Goal: Task Accomplishment & Management: Manage account settings

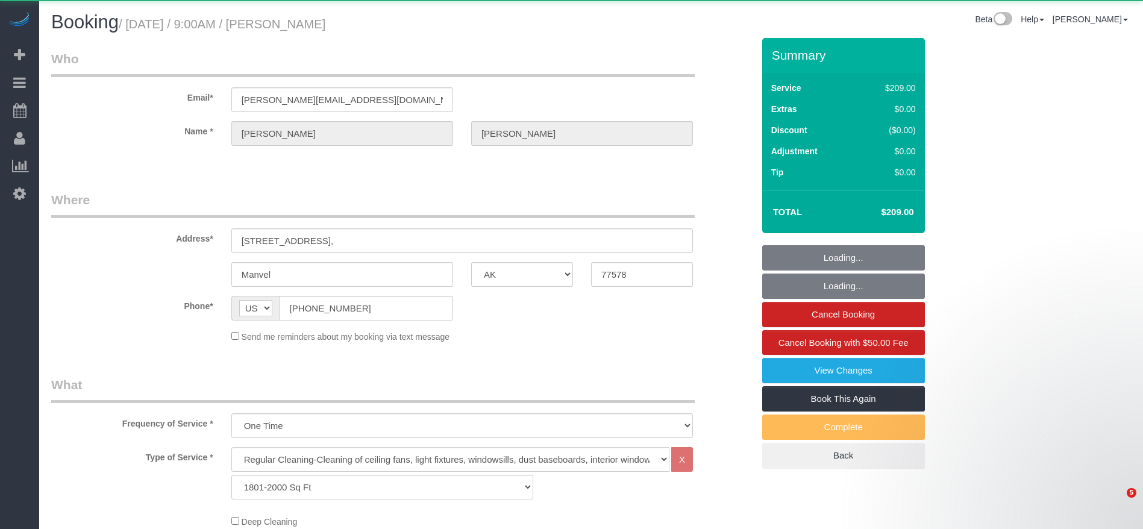
select select "[GEOGRAPHIC_DATA]"
select select "3"
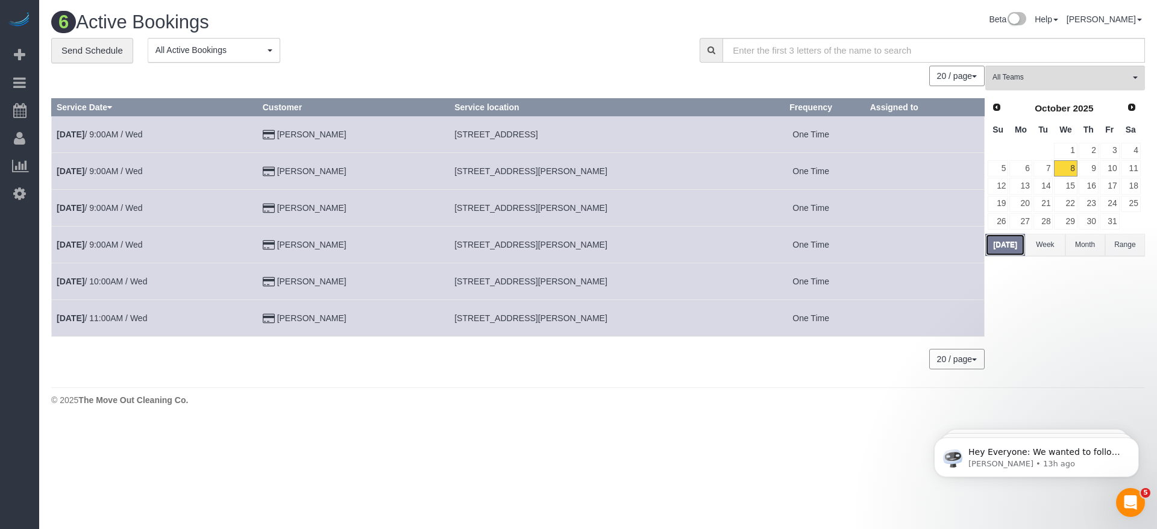
click at [998, 244] on button "[DATE]" at bounding box center [1005, 245] width 40 height 22
click at [1096, 169] on link "9" at bounding box center [1088, 168] width 20 height 16
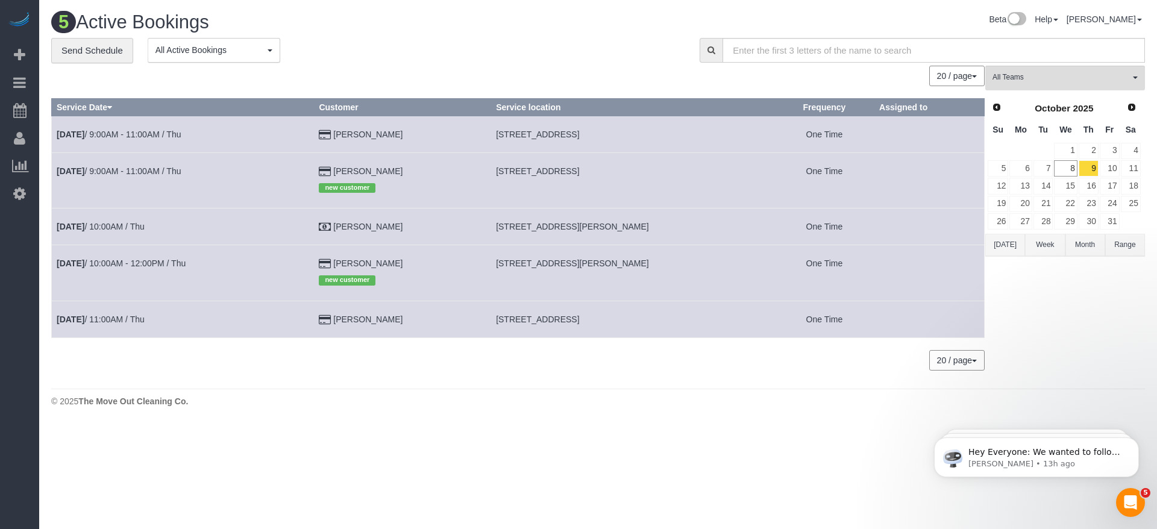
drag, startPoint x: 507, startPoint y: 136, endPoint x: 636, endPoint y: 133, distance: 128.9
click at [636, 133] on td "[STREET_ADDRESS]" at bounding box center [633, 134] width 284 height 37
copy span "[STREET_ADDRESS]"
click at [169, 132] on link "[DATE] 9:00AM - 11:00AM / Thu" at bounding box center [119, 135] width 124 height 10
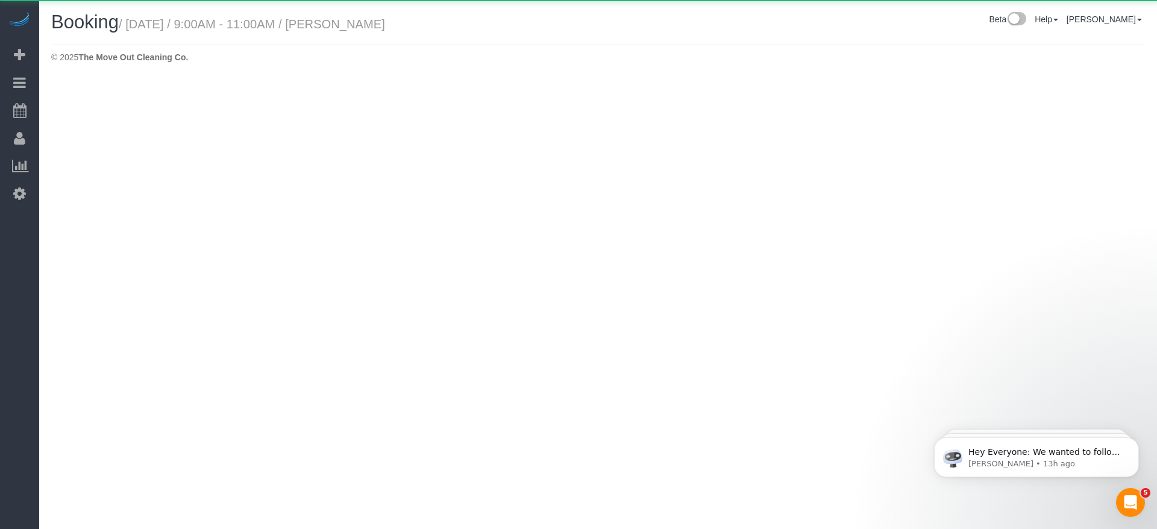
select select "[GEOGRAPHIC_DATA]"
select select "string:fspay-3d209c2b-609b-44b1-b1db-e726b76a689c"
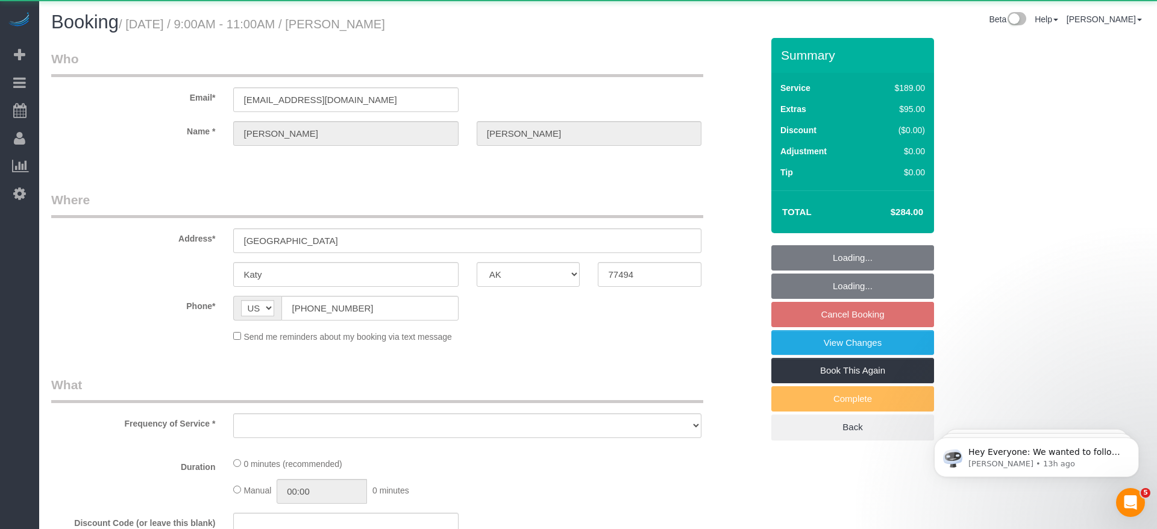
select select "object:1863"
select select "3"
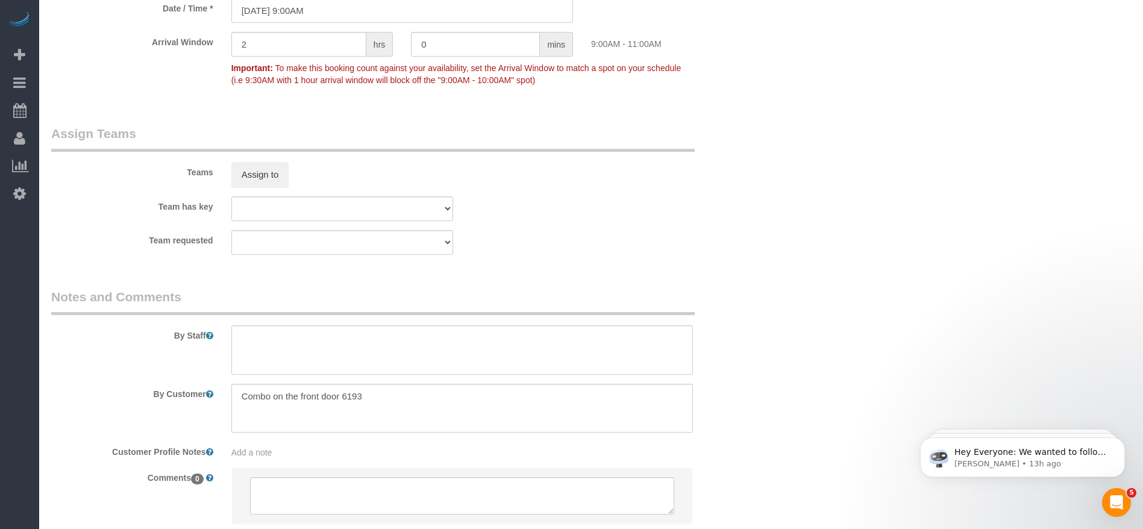
scroll to position [1175, 0]
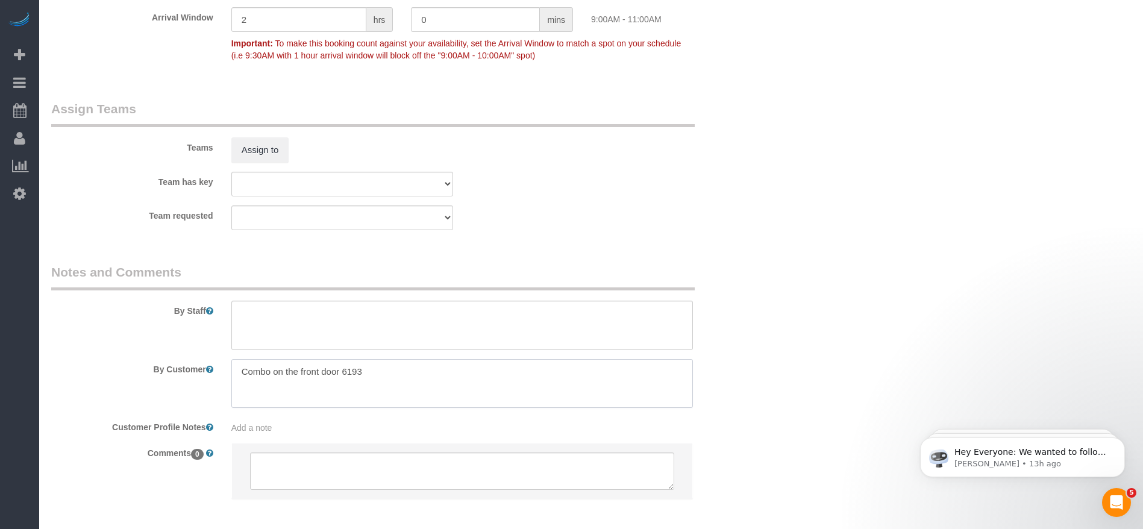
drag, startPoint x: 233, startPoint y: 367, endPoint x: 391, endPoint y: 371, distance: 158.5
click at [406, 371] on textarea at bounding box center [461, 383] width 461 height 49
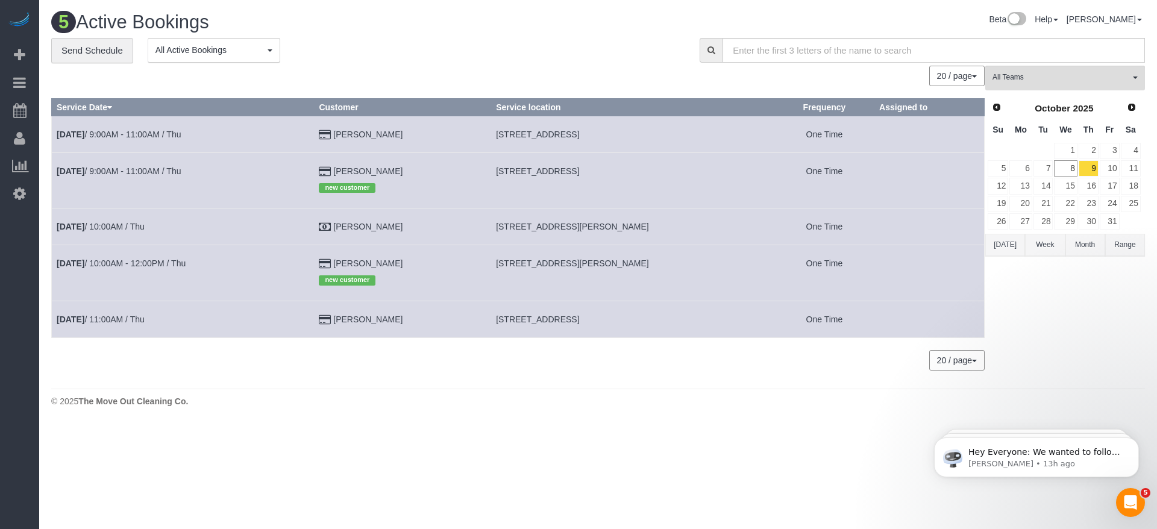
drag, startPoint x: 508, startPoint y: 171, endPoint x: 683, endPoint y: 176, distance: 175.4
click at [683, 176] on td "[STREET_ADDRESS]" at bounding box center [633, 179] width 284 height 55
copy span "[STREET_ADDRESS]"
click at [149, 169] on link "[DATE] 9:00AM - 11:00AM / Thu" at bounding box center [119, 171] width 124 height 10
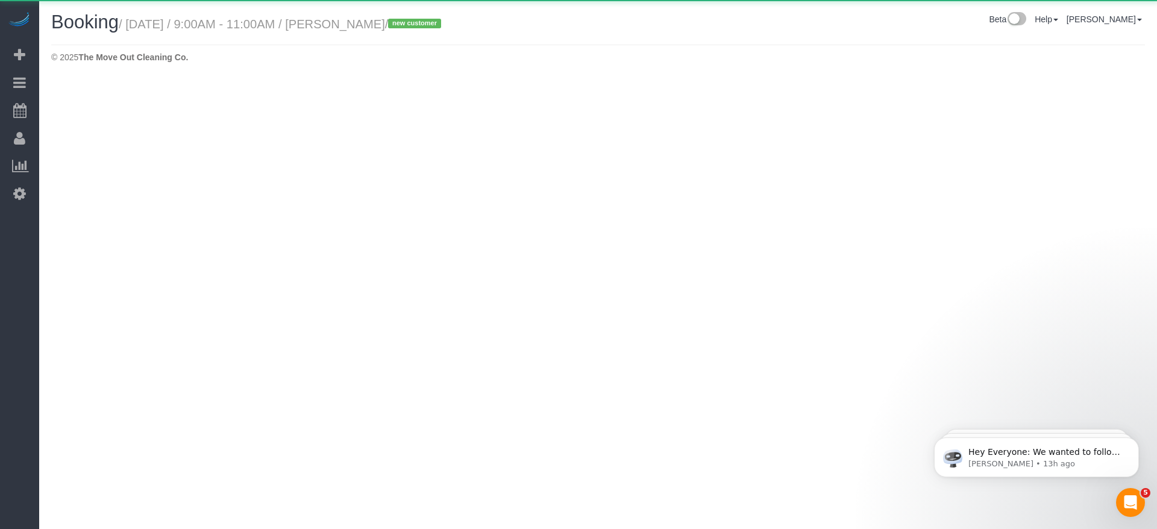
select select "[GEOGRAPHIC_DATA]"
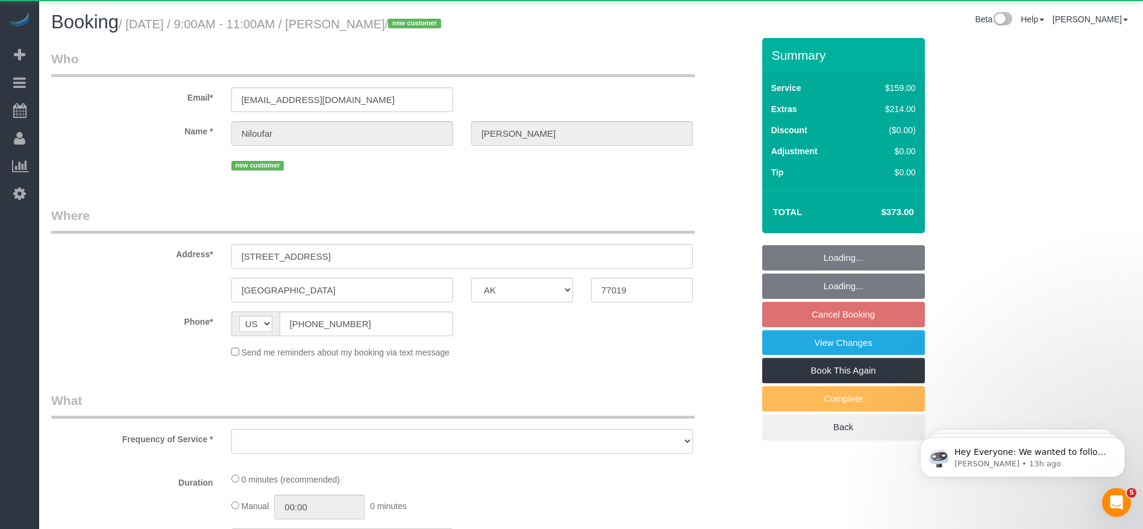
select select "object:2323"
select select "string:fspay-518bf9d0-1925-4528-babc-d5d5b657d095"
select select "3"
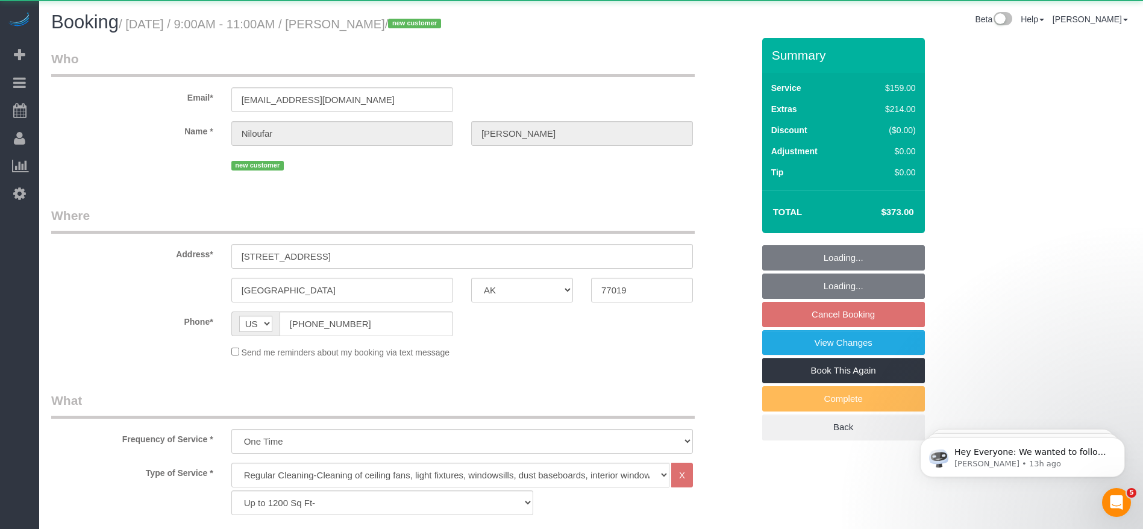
select select "object:2407"
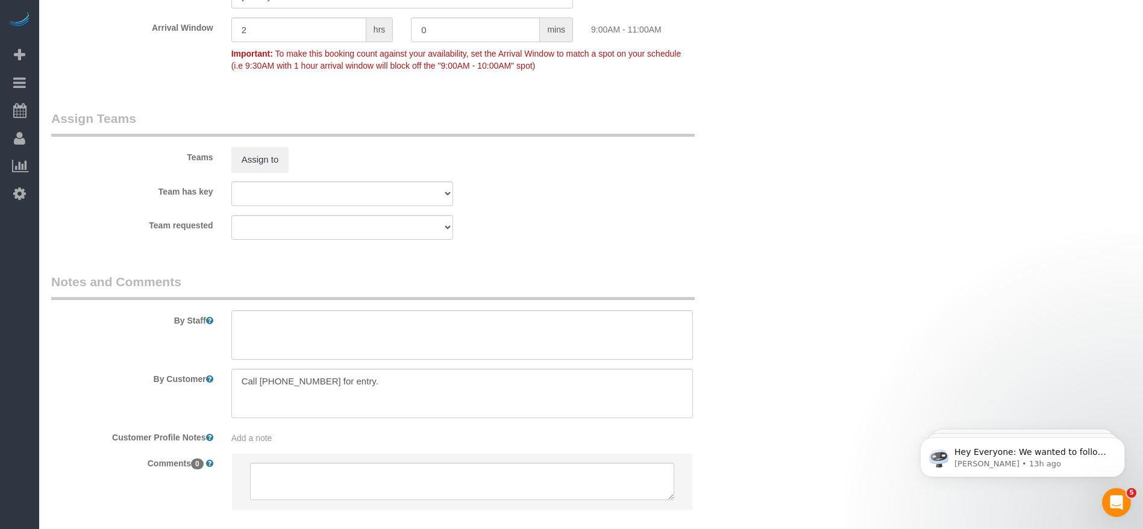
scroll to position [1175, 0]
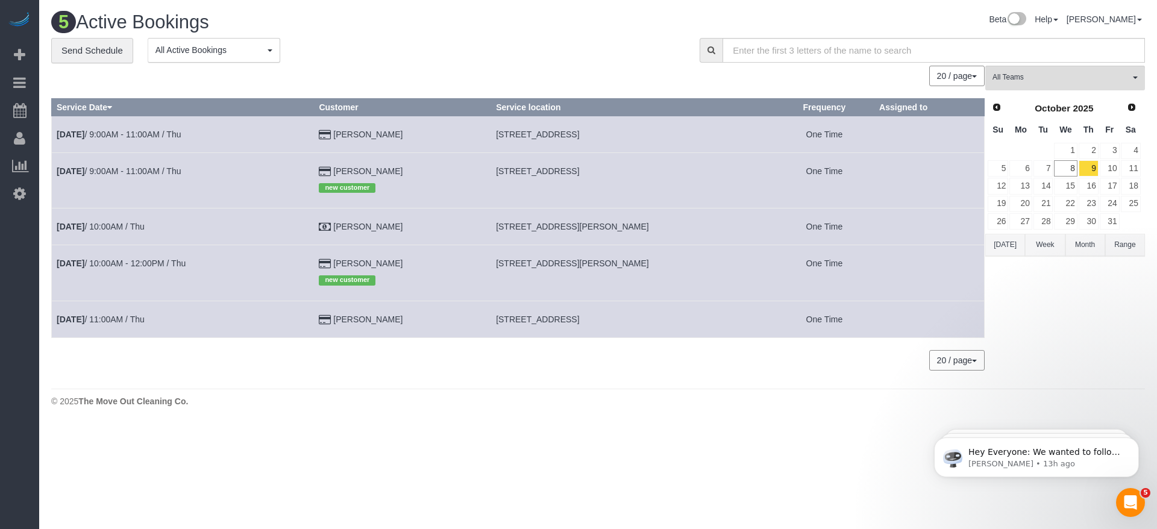
drag, startPoint x: 508, startPoint y: 173, endPoint x: 707, endPoint y: 175, distance: 198.8
click at [707, 175] on td "[STREET_ADDRESS]" at bounding box center [633, 179] width 284 height 55
copy span "[STREET_ADDRESS]"
drag, startPoint x: 507, startPoint y: 226, endPoint x: 695, endPoint y: 233, distance: 188.7
click at [695, 233] on td "[STREET_ADDRESS][PERSON_NAME]" at bounding box center [633, 226] width 284 height 37
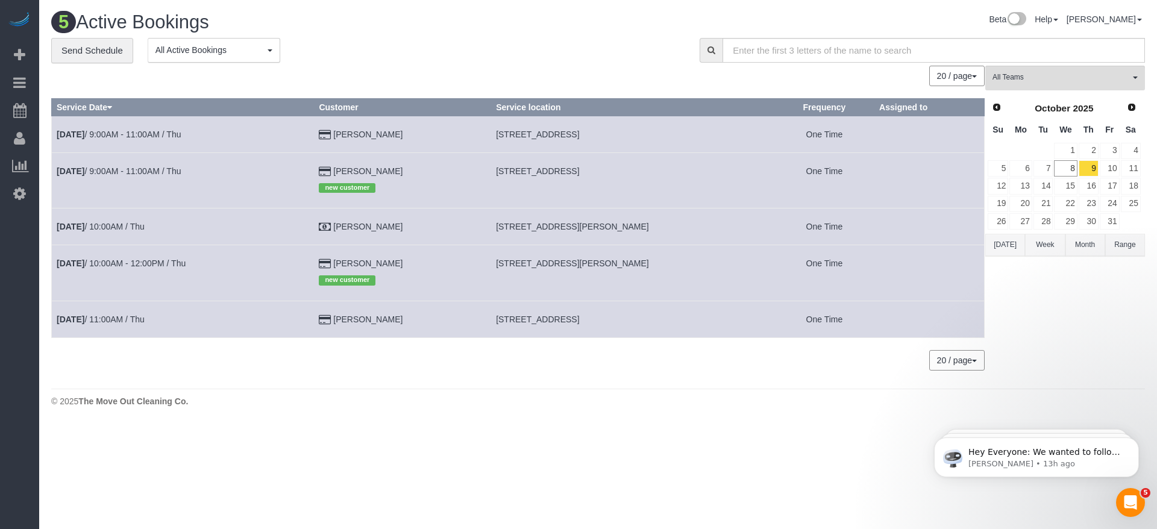
copy span "[STREET_ADDRESS][PERSON_NAME]"
